Goal: Information Seeking & Learning: Learn about a topic

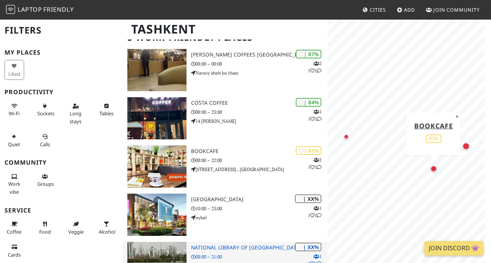
scroll to position [21, 0]
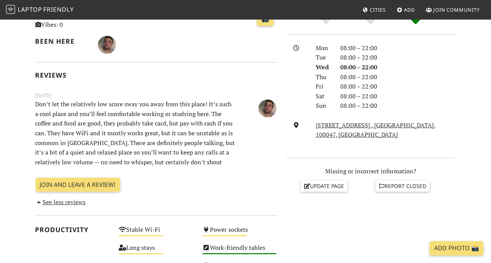
scroll to position [226, 0]
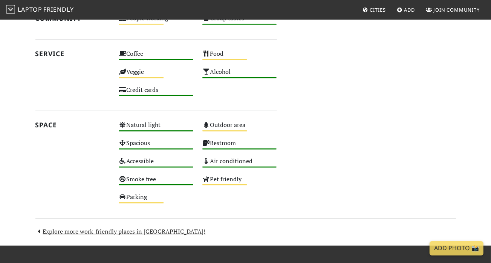
scroll to position [507, 0]
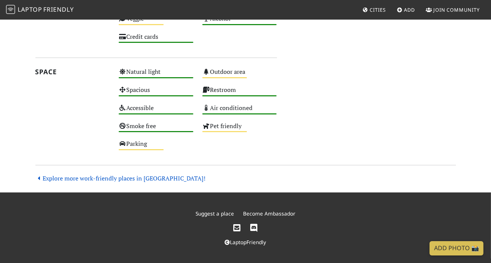
click at [101, 177] on link "Explore more work-friendly places in Tashkent!" at bounding box center [120, 178] width 170 height 8
